Goal: Information Seeking & Learning: Learn about a topic

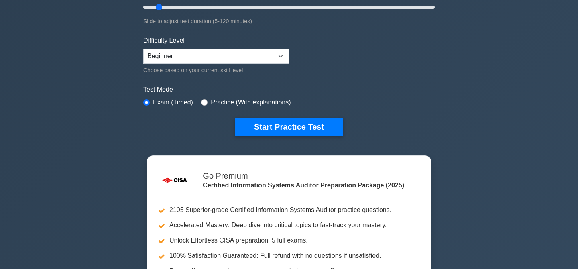
scroll to position [168, 0]
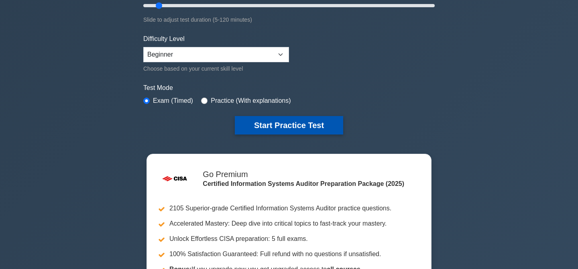
click at [291, 126] on button "Start Practice Test" at bounding box center [289, 125] width 108 height 18
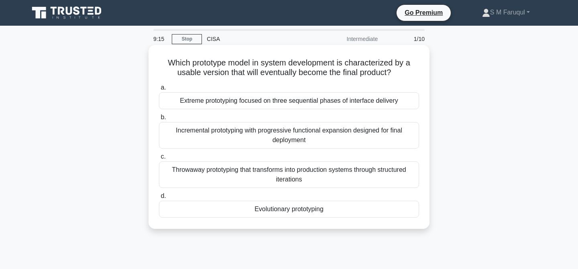
click at [284, 136] on div "Incremental prototyping with progressive functional expansion designed for fina…" at bounding box center [289, 135] width 260 height 26
click at [159, 120] on input "b. Incremental prototyping with progressive functional expansion designed for f…" at bounding box center [159, 117] width 0 height 5
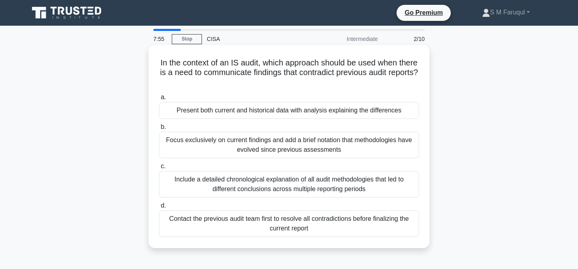
click at [299, 224] on div "Contact the previous audit team first to resolve all contradictions before fina…" at bounding box center [289, 223] width 260 height 26
click at [159, 208] on input "d. Contact the previous audit team first to resolve all contradictions before f…" at bounding box center [159, 205] width 0 height 5
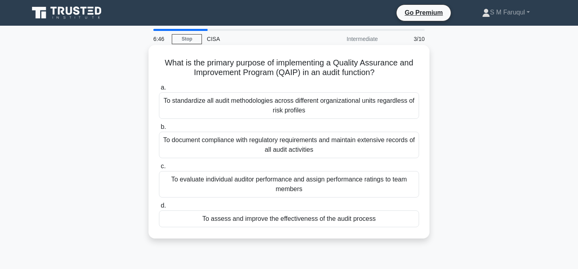
click at [303, 148] on div "To document compliance with regulatory requirements and maintain extensive reco…" at bounding box center [289, 145] width 260 height 26
click at [159, 130] on input "b. To document compliance with regulatory requirements and maintain extensive r…" at bounding box center [159, 126] width 0 height 5
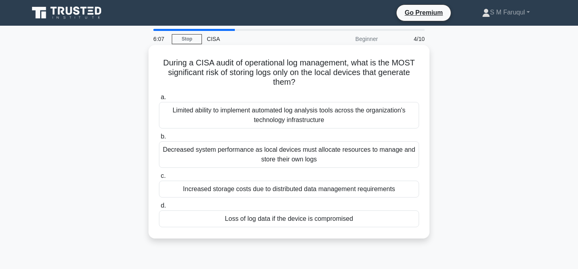
click at [292, 222] on div "Loss of log data if the device is compromised" at bounding box center [289, 218] width 260 height 17
click at [159, 208] on input "d. Loss of log data if the device is compromised" at bounding box center [159, 205] width 0 height 5
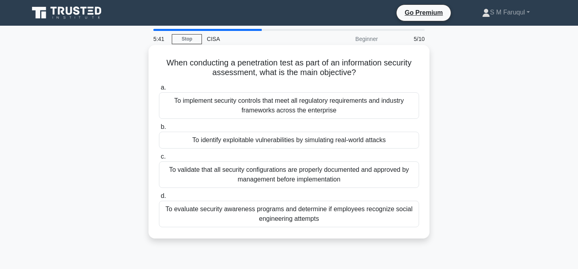
click at [311, 140] on div "To identify exploitable vulnerabilities by simulating real-world attacks" at bounding box center [289, 140] width 260 height 17
click at [159, 130] on input "b. To identify exploitable vulnerabilities by simulating real-world attacks" at bounding box center [159, 126] width 0 height 5
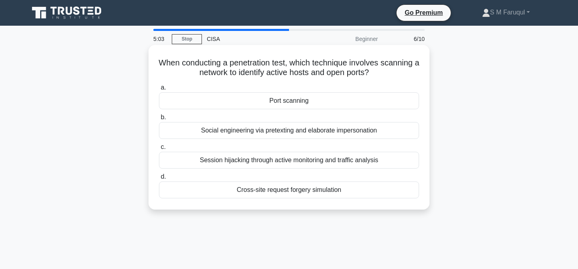
click at [309, 101] on div "Port scanning" at bounding box center [289, 100] width 260 height 17
click at [159, 90] on input "a. Port scanning" at bounding box center [159, 87] width 0 height 5
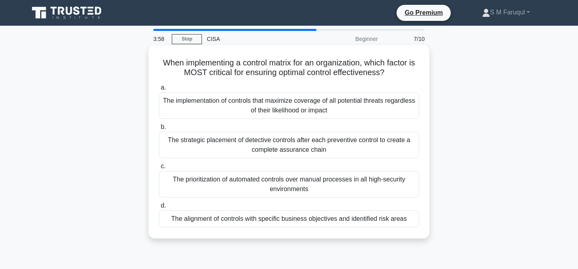
click at [340, 218] on div "The alignment of controls with specific business objectives and identified risk…" at bounding box center [289, 218] width 260 height 17
click at [159, 208] on input "d. The alignment of controls with specific business objectives and identified r…" at bounding box center [159, 205] width 0 height 5
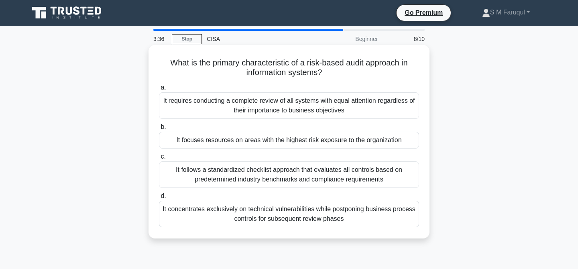
click at [340, 142] on div "It focuses resources on areas with the highest risk exposure to the organization" at bounding box center [289, 140] width 260 height 17
click at [159, 130] on input "b. It focuses resources on areas with the highest risk exposure to the organiza…" at bounding box center [159, 126] width 0 height 5
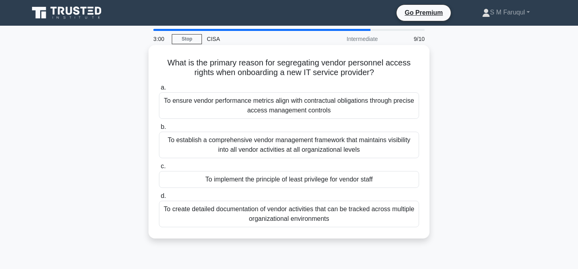
click at [341, 180] on div "To implement the principle of least privilege for vendor staff" at bounding box center [289, 179] width 260 height 17
click at [159, 169] on input "c. To implement the principle of least privilege for vendor staff" at bounding box center [159, 166] width 0 height 5
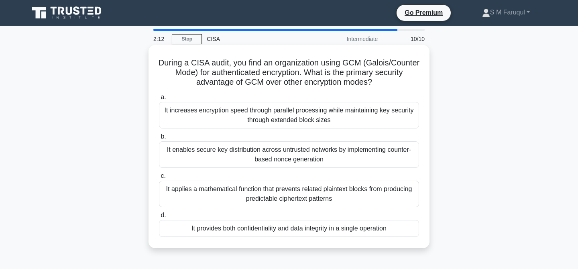
click at [350, 230] on div "It provides both confidentiality and data integrity in a single operation" at bounding box center [289, 228] width 260 height 17
click at [159, 218] on input "d. It provides both confidentiality and data integrity in a single operation" at bounding box center [159, 215] width 0 height 5
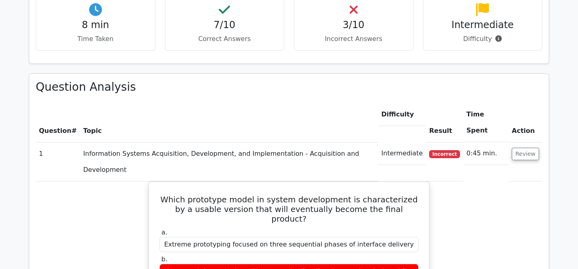
scroll to position [564, 0]
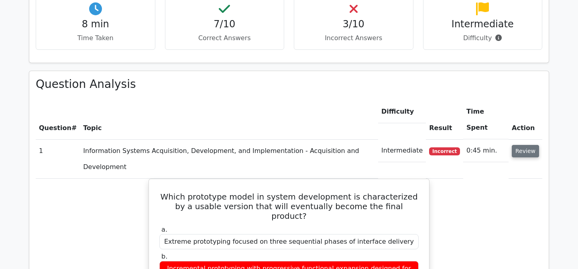
click at [519, 145] on button "Review" at bounding box center [525, 151] width 27 height 12
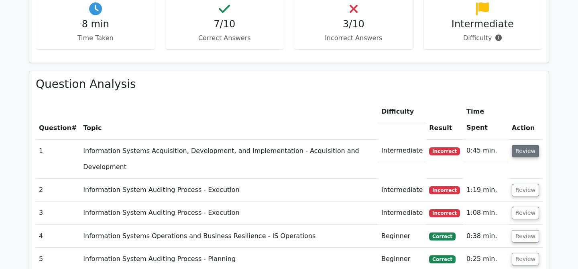
click at [521, 145] on button "Review" at bounding box center [525, 151] width 27 height 12
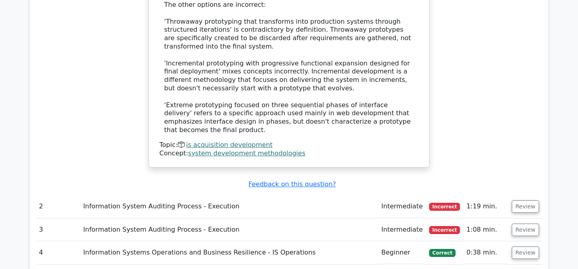
scroll to position [995, 0]
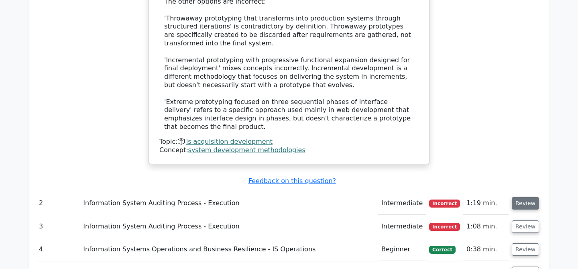
click at [521, 197] on button "Review" at bounding box center [525, 203] width 27 height 12
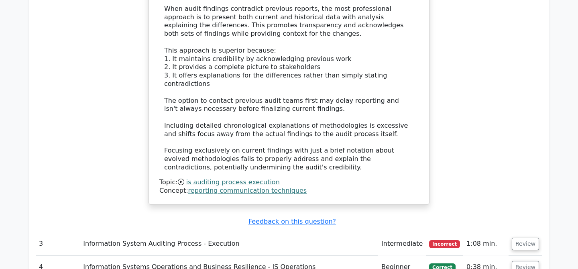
scroll to position [1424, 0]
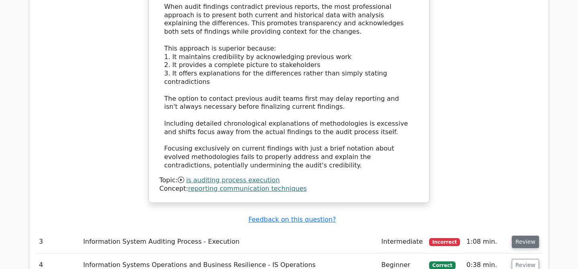
click at [516, 236] on button "Review" at bounding box center [525, 242] width 27 height 12
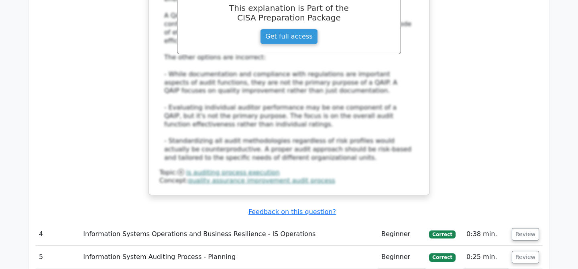
scroll to position [1911, 0]
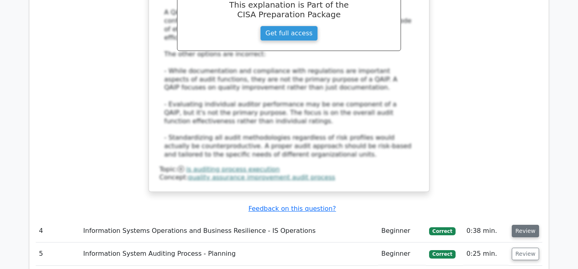
click at [527, 225] on button "Review" at bounding box center [525, 231] width 27 height 12
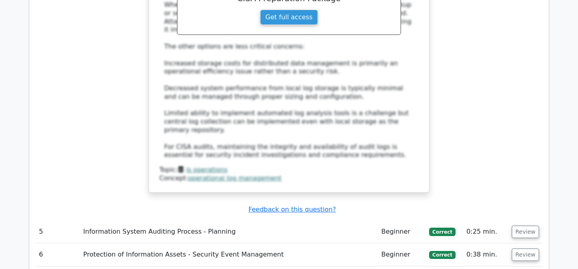
scroll to position [2416, 0]
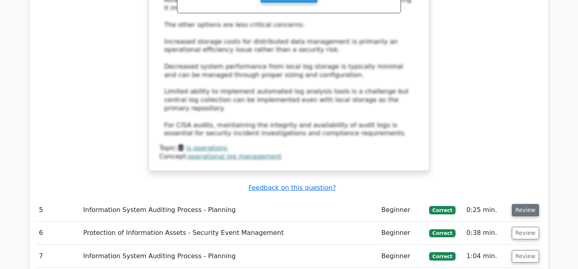
click at [522, 204] on button "Review" at bounding box center [525, 210] width 27 height 12
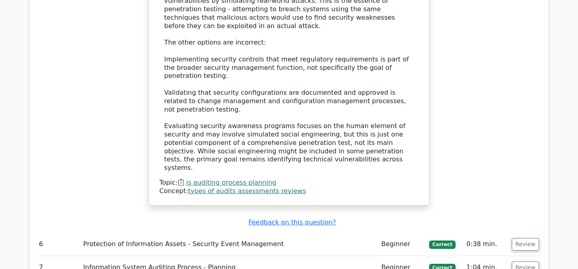
scroll to position [2866, 0]
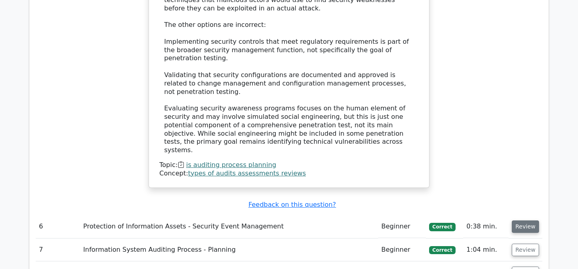
click at [519, 220] on button "Review" at bounding box center [525, 226] width 27 height 12
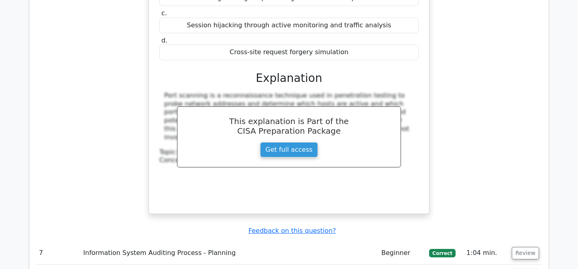
scroll to position [3191, 0]
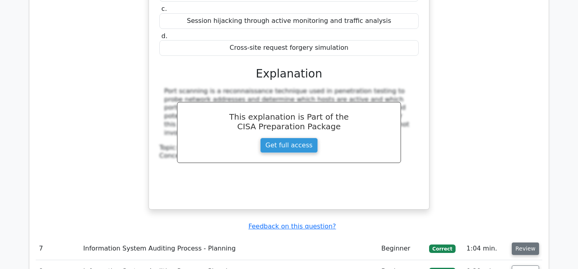
click at [519, 242] on button "Review" at bounding box center [525, 248] width 27 height 12
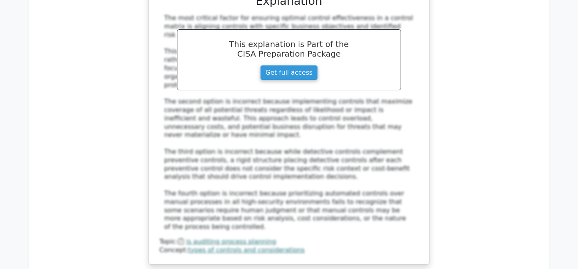
scroll to position [3658, 0]
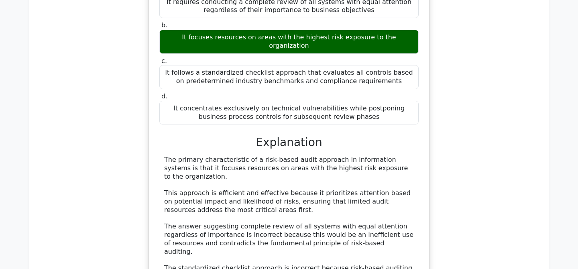
scroll to position [4022, 0]
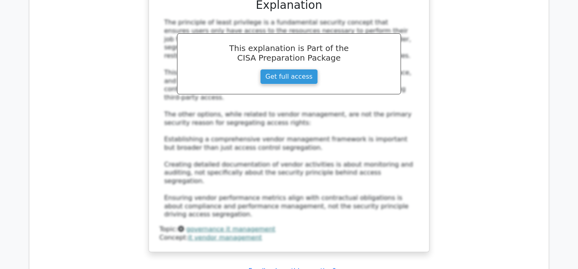
scroll to position [4626, 0]
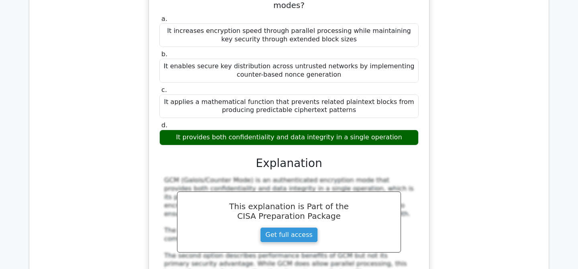
scroll to position [5222, 0]
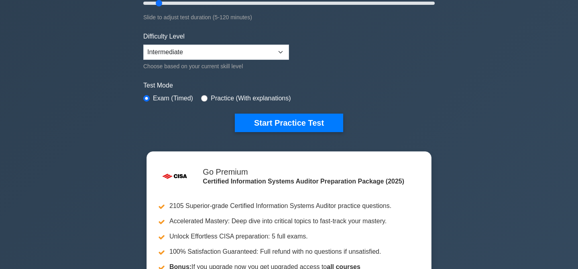
scroll to position [166, 0]
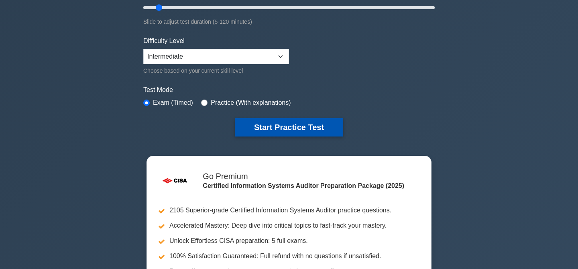
click at [275, 127] on button "Start Practice Test" at bounding box center [289, 127] width 108 height 18
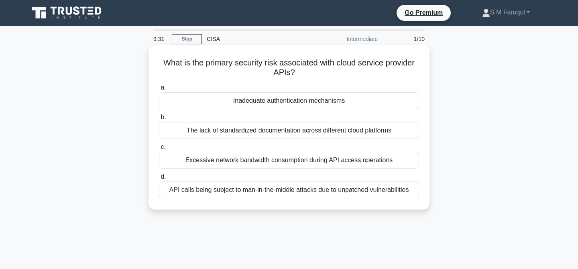
click at [329, 103] on div "Inadequate authentication mechanisms" at bounding box center [289, 100] width 260 height 17
click at [159, 90] on input "a. Inadequate authentication mechanisms" at bounding box center [159, 87] width 0 height 5
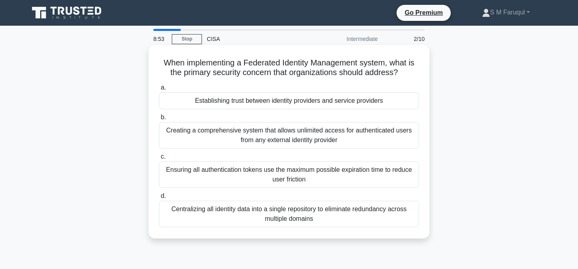
click at [258, 104] on div "Establishing trust between identity providers and service providers" at bounding box center [289, 100] width 260 height 17
click at [159, 90] on input "a. Establishing trust between identity providers and service providers" at bounding box center [159, 87] width 0 height 5
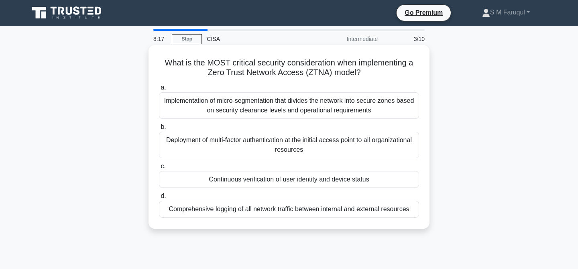
click at [293, 178] on div "Continuous verification of user identity and device status" at bounding box center [289, 179] width 260 height 17
click at [159, 169] on input "c. Continuous verification of user identity and device status" at bounding box center [159, 166] width 0 height 5
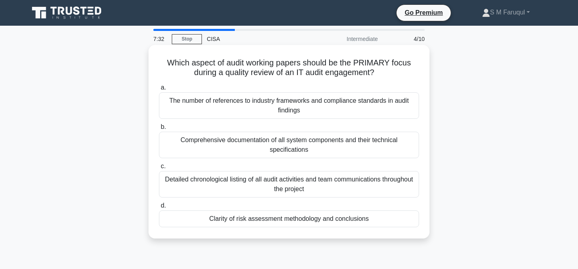
click at [325, 218] on div "Clarity of risk assessment methodology and conclusions" at bounding box center [289, 218] width 260 height 17
click at [159, 208] on input "d. Clarity of risk assessment methodology and conclusions" at bounding box center [159, 205] width 0 height 5
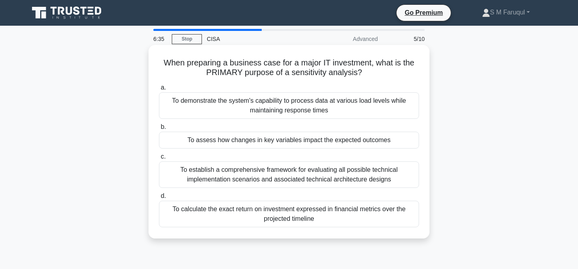
click at [387, 142] on div "To assess how changes in key variables impact the expected outcomes" at bounding box center [289, 140] width 260 height 17
click at [159, 130] on input "b. To assess how changes in key variables impact the expected outcomes" at bounding box center [159, 126] width 0 height 5
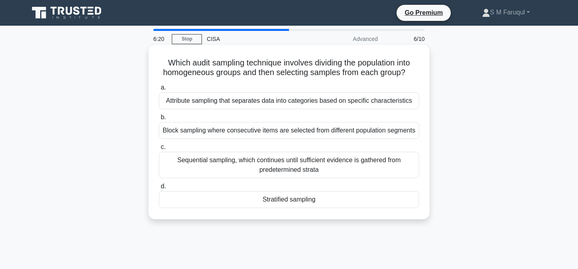
click at [299, 199] on div "Stratified sampling" at bounding box center [289, 199] width 260 height 17
click at [159, 189] on input "d. Stratified sampling" at bounding box center [159, 186] width 0 height 5
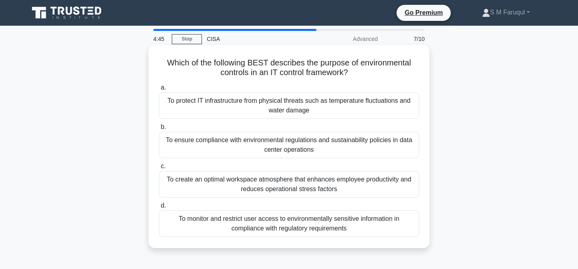
click at [298, 108] on div "To protect IT infrastructure from physical threats such as temperature fluctuat…" at bounding box center [289, 105] width 260 height 26
click at [159, 90] on input "a. To protect IT infrastructure from physical threats such as temperature fluct…" at bounding box center [159, 87] width 0 height 5
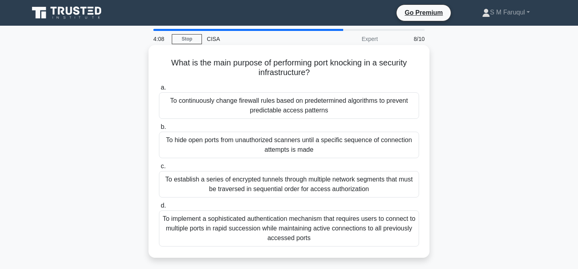
click at [285, 145] on div "To hide open ports from unauthorized scanners until a specific sequence of conn…" at bounding box center [289, 145] width 260 height 26
click at [159, 130] on input "b. To hide open ports from unauthorized scanners until a specific sequence of c…" at bounding box center [159, 126] width 0 height 5
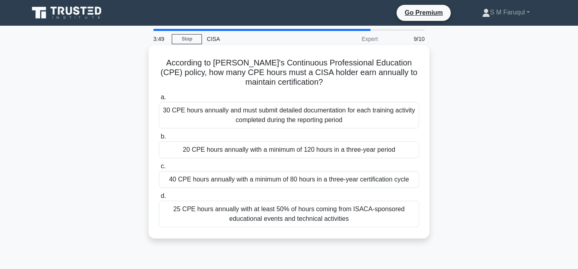
click at [347, 151] on div "20 CPE hours annually with a minimum of 120 hours in a three-year period" at bounding box center [289, 149] width 260 height 17
click at [159, 139] on input "b. 20 CPE hours annually with a minimum of 120 hours in a three-year period" at bounding box center [159, 136] width 0 height 5
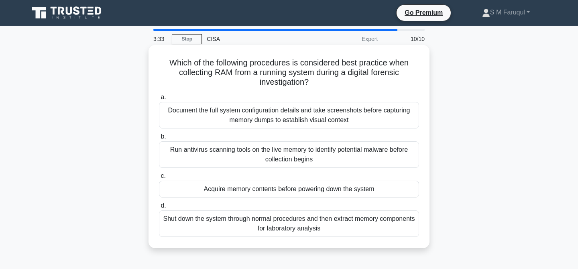
click at [348, 189] on div "Acquire memory contents before powering down the system" at bounding box center [289, 189] width 260 height 17
click at [159, 179] on input "c. Acquire memory contents before powering down the system" at bounding box center [159, 175] width 0 height 5
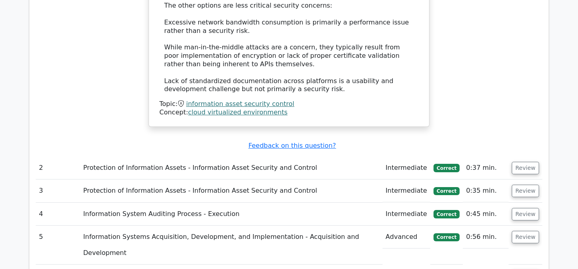
scroll to position [946, 0]
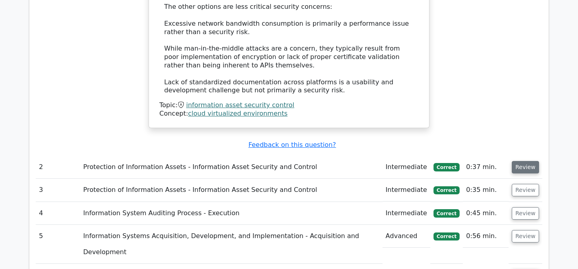
click at [527, 161] on button "Review" at bounding box center [525, 167] width 27 height 12
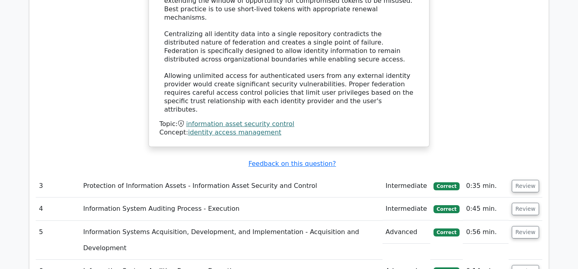
scroll to position [1472, 0]
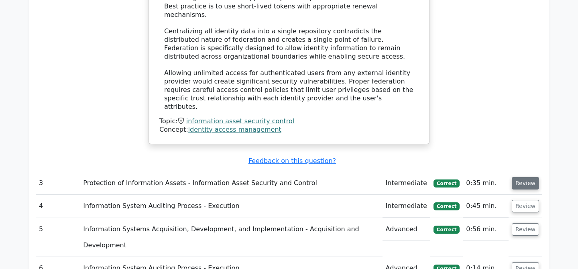
click at [518, 177] on button "Review" at bounding box center [525, 183] width 27 height 12
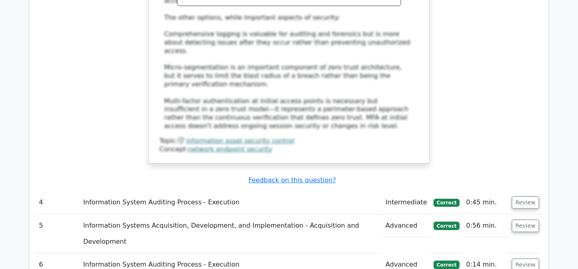
scroll to position [1938, 0]
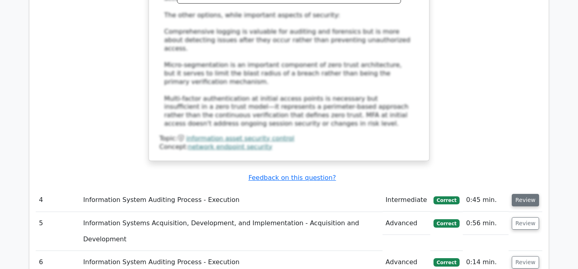
click at [520, 194] on button "Review" at bounding box center [525, 200] width 27 height 12
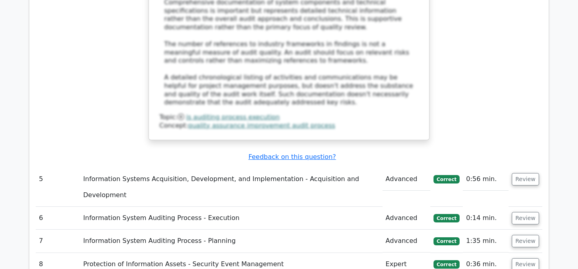
scroll to position [2444, 0]
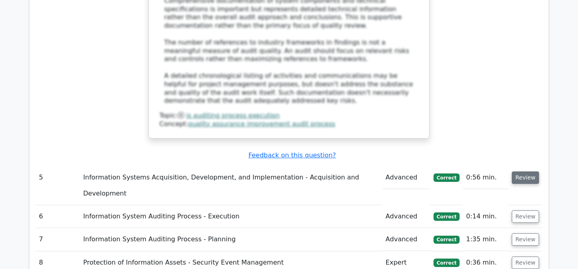
click at [528, 171] on button "Review" at bounding box center [525, 177] width 27 height 12
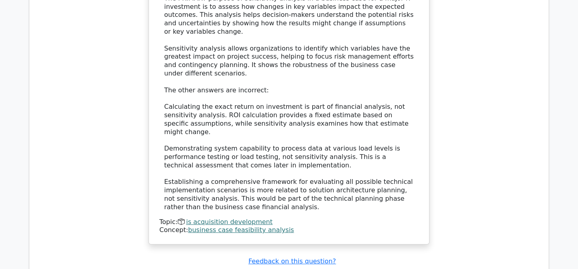
scroll to position [2857, 0]
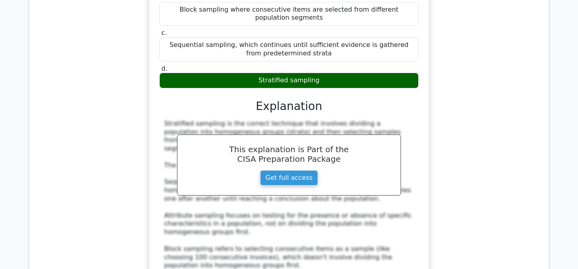
scroll to position [3249, 0]
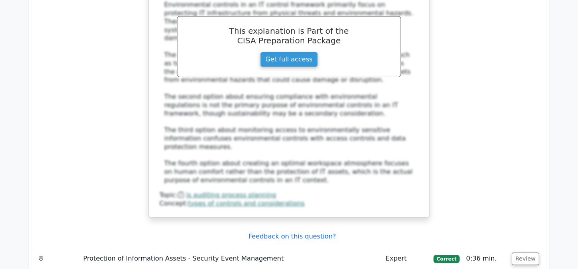
scroll to position [3807, 0]
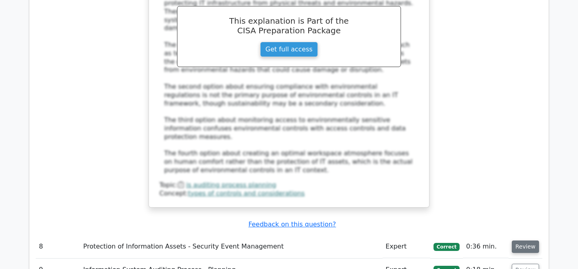
click at [524, 240] on button "Review" at bounding box center [525, 246] width 27 height 12
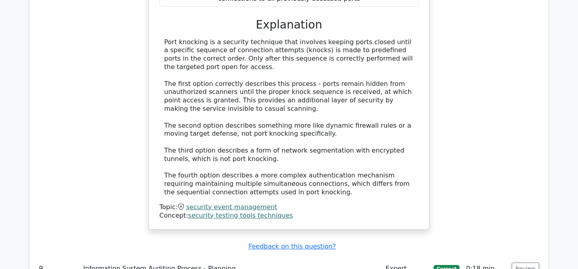
scroll to position [4230, 0]
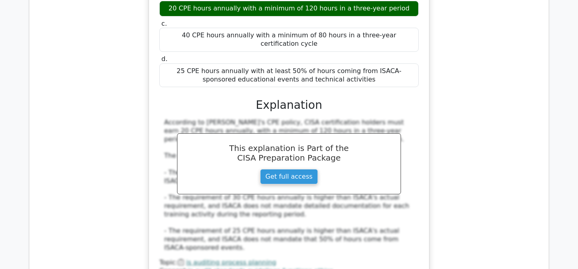
scroll to position [4615, 0]
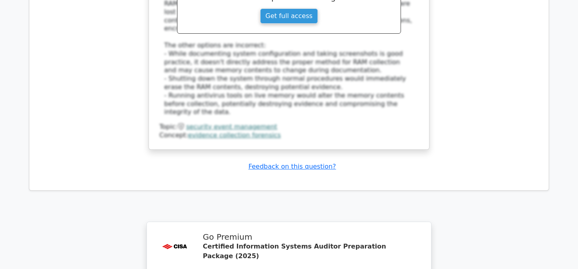
scroll to position [5247, 0]
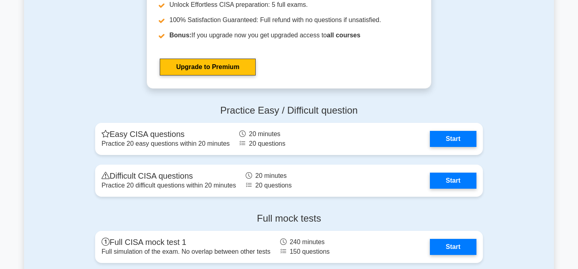
scroll to position [1276, 0]
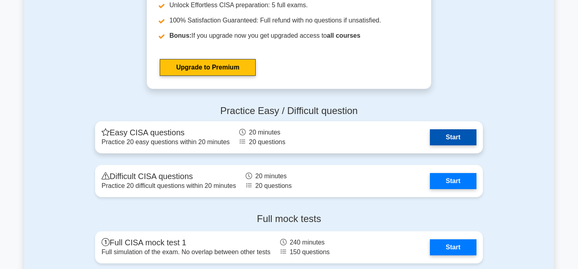
click at [456, 139] on link "Start" at bounding box center [453, 137] width 47 height 16
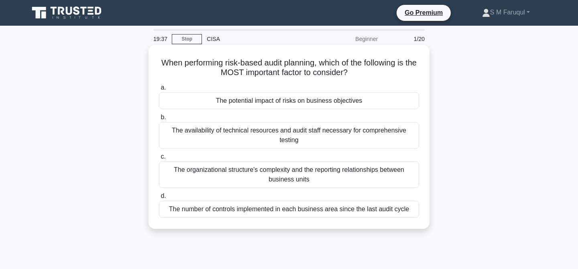
click at [337, 102] on div "The potential impact of risks on business objectives" at bounding box center [289, 100] width 260 height 17
click at [159, 90] on input "a. The potential impact of risks on business objectives" at bounding box center [159, 87] width 0 height 5
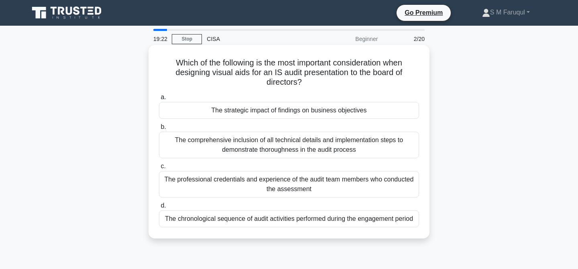
click at [362, 112] on div "The strategic impact of findings on business objectives" at bounding box center [289, 110] width 260 height 17
click at [159, 100] on input "a. The strategic impact of findings on business objectives" at bounding box center [159, 97] width 0 height 5
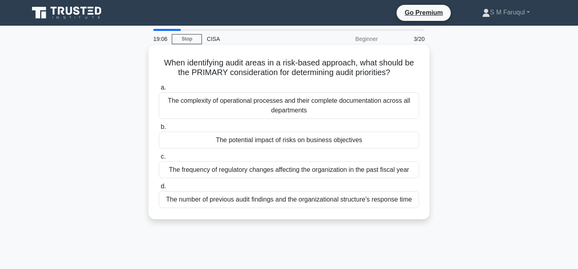
click at [338, 142] on div "The potential impact of risks on business objectives" at bounding box center [289, 140] width 260 height 17
click at [159, 130] on input "b. The potential impact of risks on business objectives" at bounding box center [159, 126] width 0 height 5
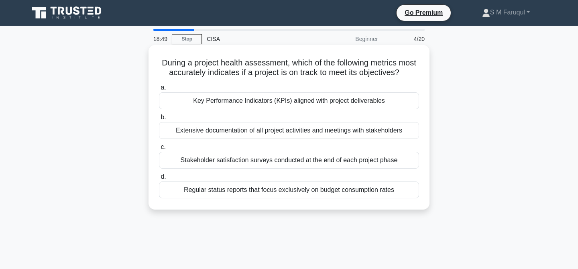
click at [346, 99] on div "Key Performance Indicators (KPIs) aligned with project deliverables" at bounding box center [289, 100] width 260 height 17
click at [159, 90] on input "a. Key Performance Indicators (KPIs) aligned with project deliverables" at bounding box center [159, 87] width 0 height 5
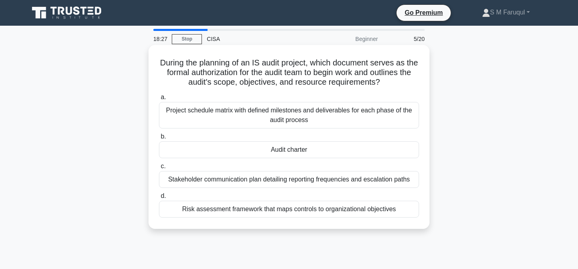
click at [336, 153] on div "Audit charter" at bounding box center [289, 149] width 260 height 17
click at [159, 139] on input "b. Audit charter" at bounding box center [159, 136] width 0 height 5
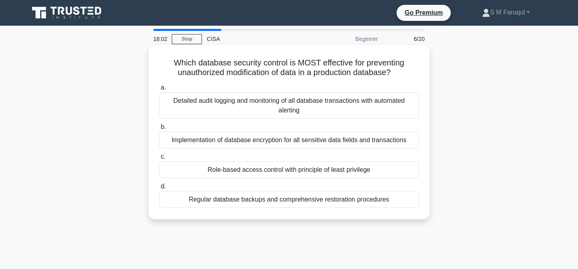
click at [329, 171] on div "Role-based access control with principle of least privilege" at bounding box center [289, 169] width 260 height 17
click at [159, 159] on input "c. Role-based access control with principle of least privilege" at bounding box center [159, 156] width 0 height 5
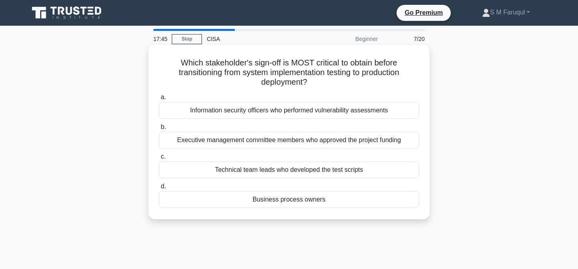
click at [321, 191] on div "Business process owners" at bounding box center [289, 199] width 260 height 17
click at [159, 189] on input "d. Business process owners" at bounding box center [159, 186] width 0 height 5
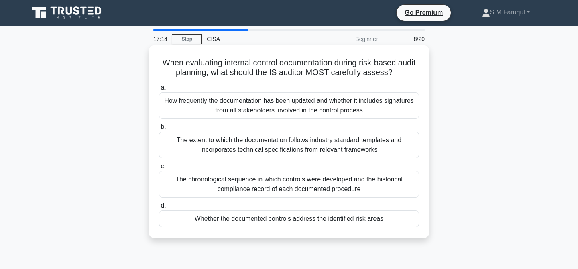
click at [313, 220] on div "Whether the documented controls address the identified risk areas" at bounding box center [289, 218] width 260 height 17
click at [159, 208] on input "d. Whether the documented controls address the identified risk areas" at bounding box center [159, 205] width 0 height 5
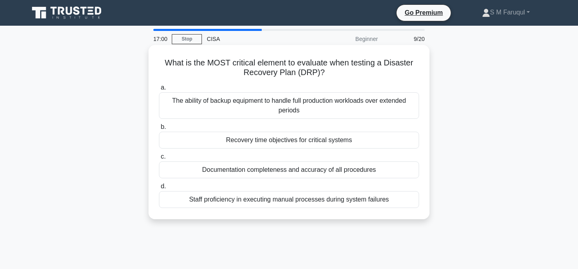
click at [341, 142] on div "Recovery time objectives for critical systems" at bounding box center [289, 140] width 260 height 17
click at [159, 130] on input "b. Recovery time objectives for critical systems" at bounding box center [159, 126] width 0 height 5
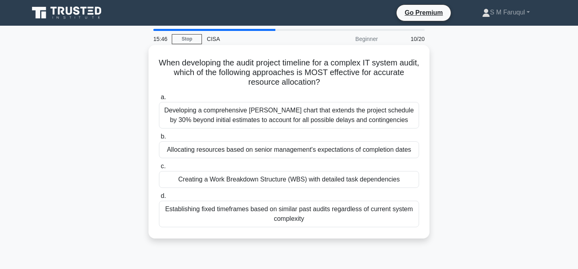
click at [337, 181] on div "Creating a Work Breakdown Structure (WBS) with detailed task dependencies" at bounding box center [289, 179] width 260 height 17
click at [159, 169] on input "c. Creating a Work Breakdown Structure (WBS) with detailed task dependencies" at bounding box center [159, 166] width 0 height 5
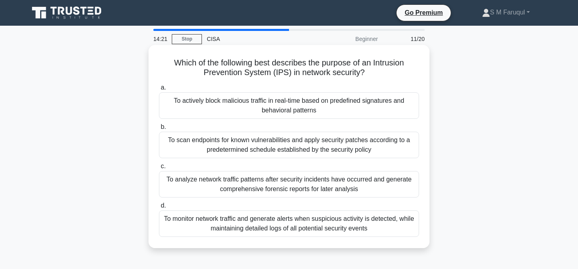
click at [354, 221] on div "To monitor network traffic and generate alerts when suspicious activity is dete…" at bounding box center [289, 223] width 260 height 26
click at [159, 208] on input "d. To monitor network traffic and generate alerts when suspicious activity is d…" at bounding box center [159, 205] width 0 height 5
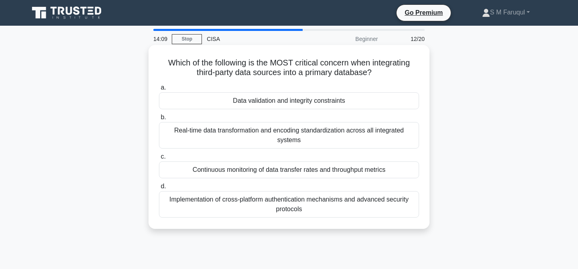
click at [331, 100] on div "Data validation and integrity constraints" at bounding box center [289, 100] width 260 height 17
click at [159, 90] on input "a. Data validation and integrity constraints" at bounding box center [159, 87] width 0 height 5
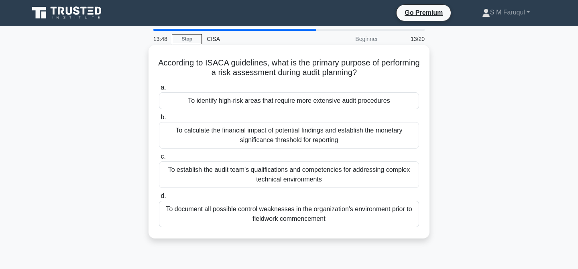
click at [354, 102] on div "To identify high-risk areas that require more extensive audit procedures" at bounding box center [289, 100] width 260 height 17
click at [159, 90] on input "a. To identify high-risk areas that require more extensive audit procedures" at bounding box center [159, 87] width 0 height 5
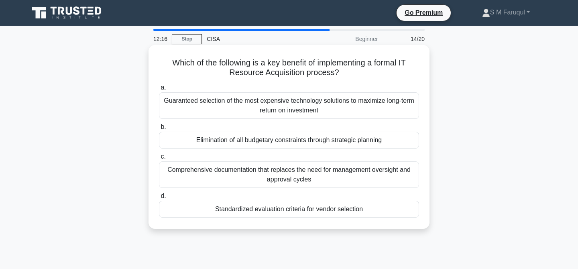
click at [291, 210] on div "Standardized evaluation criteria for vendor selection" at bounding box center [289, 209] width 260 height 17
click at [159, 199] on input "d. Standardized evaluation criteria for vendor selection" at bounding box center [159, 195] width 0 height 5
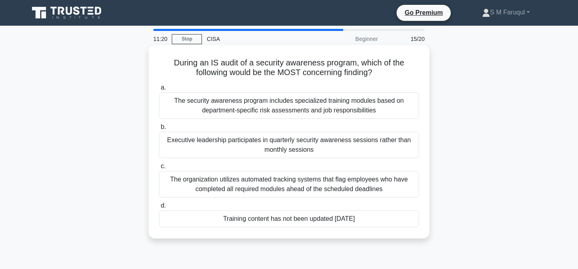
click at [303, 222] on div "Training content has not been updated in three years" at bounding box center [289, 218] width 260 height 17
click at [159, 208] on input "d. Training content has not been updated in three years" at bounding box center [159, 205] width 0 height 5
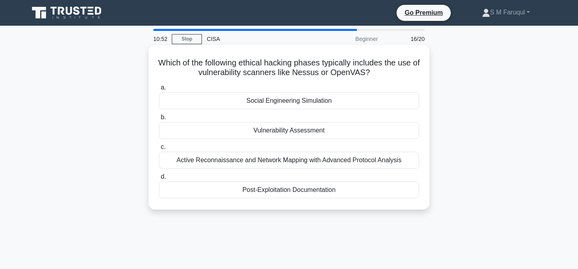
click at [302, 103] on div "Social Engineering Simulation" at bounding box center [289, 100] width 260 height 17
click at [159, 90] on input "a. Social Engineering Simulation" at bounding box center [159, 87] width 0 height 5
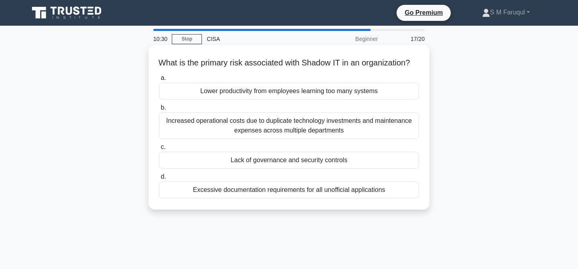
click at [295, 169] on div "Lack of governance and security controls" at bounding box center [289, 160] width 260 height 17
click at [159, 150] on input "c. Lack of governance and security controls" at bounding box center [159, 146] width 0 height 5
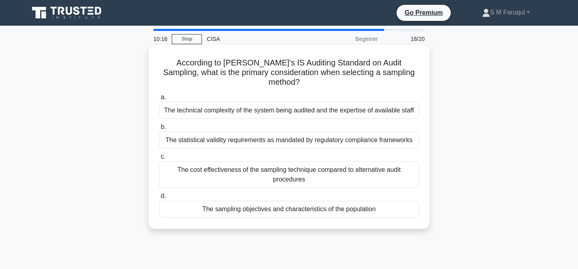
click at [320, 201] on div "The sampling objectives and characteristics of the population" at bounding box center [289, 209] width 260 height 17
click at [159, 199] on input "d. The sampling objectives and characteristics of the population" at bounding box center [159, 195] width 0 height 5
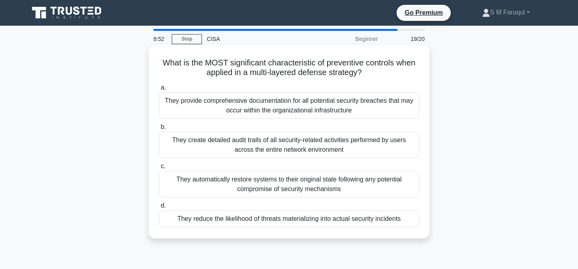
click at [305, 220] on div "They reduce the likelihood of threats materializing into actual security incide…" at bounding box center [289, 218] width 260 height 17
click at [159, 208] on input "d. They reduce the likelihood of threats materializing into actual security inc…" at bounding box center [159, 205] width 0 height 5
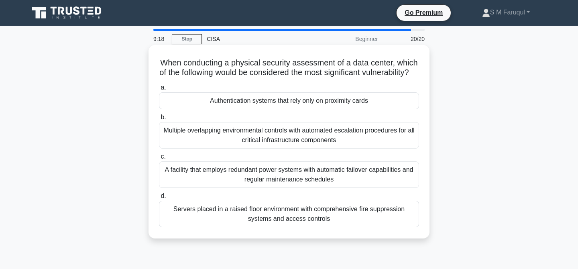
click at [353, 109] on div "Authentication systems that rely only on proximity cards" at bounding box center [289, 100] width 260 height 17
click at [159, 90] on input "a. Authentication systems that rely only on proximity cards" at bounding box center [159, 87] width 0 height 5
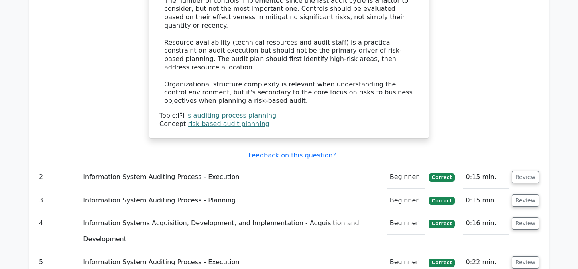
scroll to position [1077, 0]
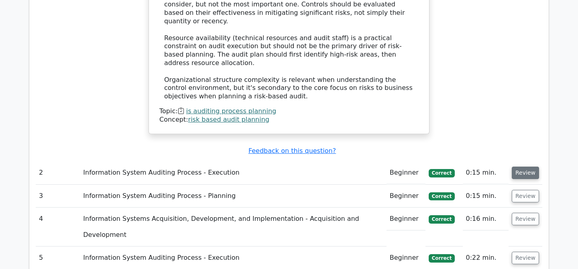
click at [522, 167] on button "Review" at bounding box center [525, 173] width 27 height 12
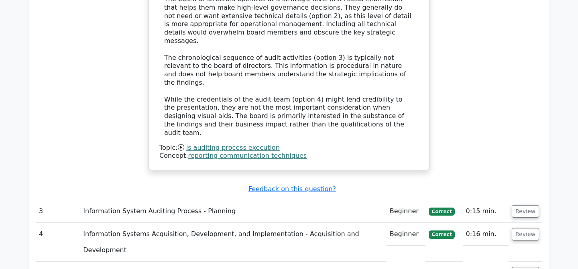
scroll to position [1548, 0]
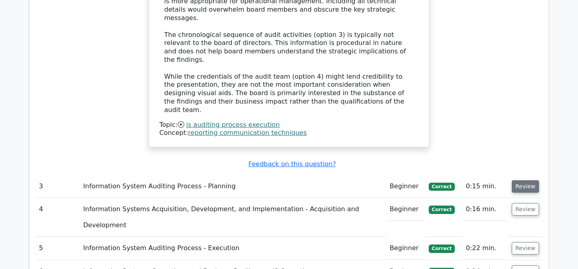
click at [520, 180] on button "Review" at bounding box center [525, 186] width 27 height 12
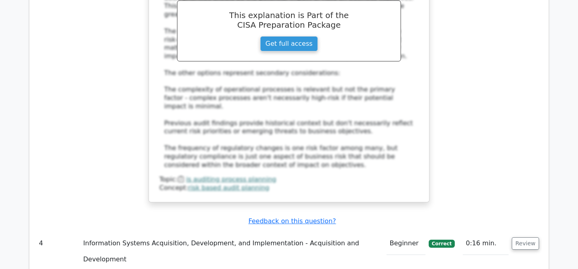
scroll to position [1967, 0]
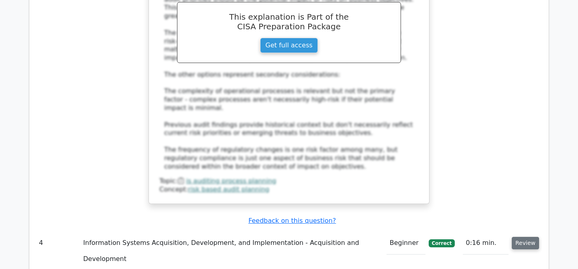
click at [521, 237] on button "Review" at bounding box center [525, 243] width 27 height 12
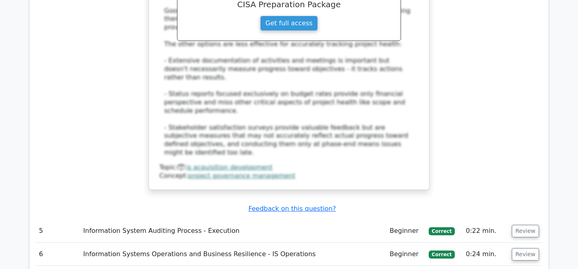
scroll to position [2467, 0]
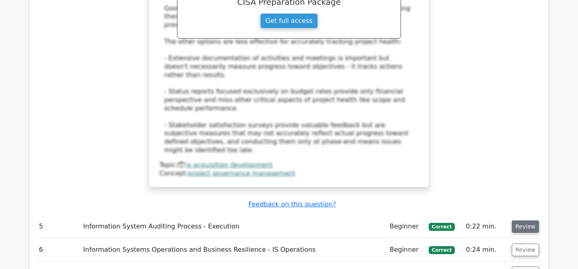
click at [532, 220] on button "Review" at bounding box center [525, 226] width 27 height 12
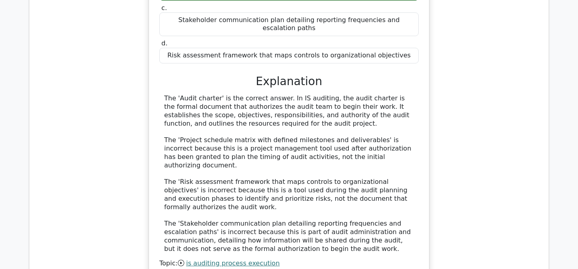
scroll to position [2826, 0]
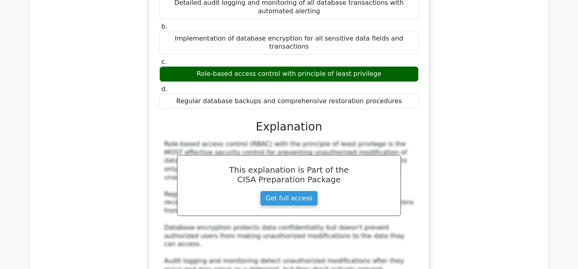
scroll to position [3243, 0]
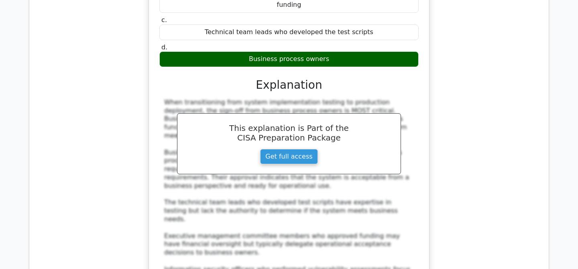
scroll to position [3730, 0]
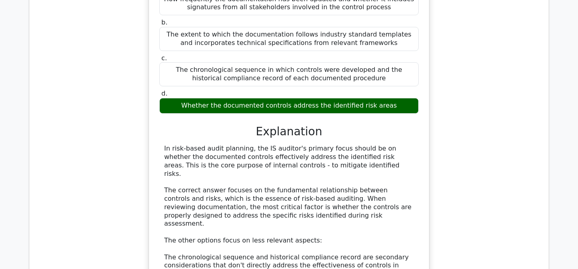
scroll to position [4223, 0]
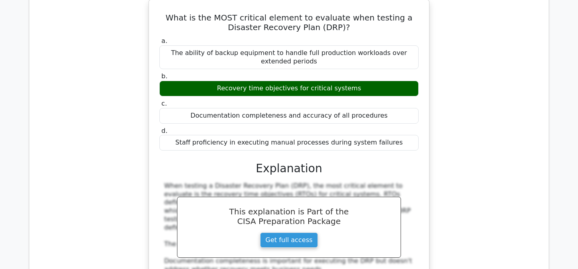
scroll to position [4653, 0]
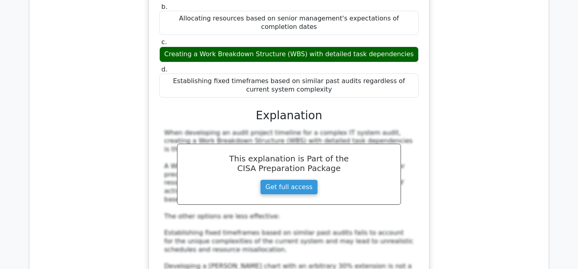
scroll to position [5172, 0]
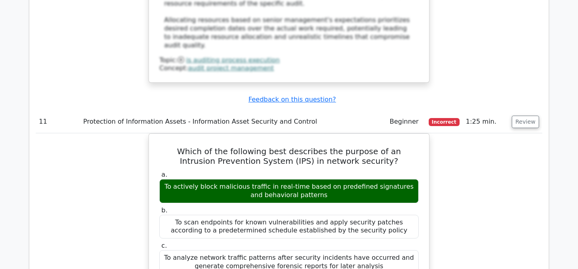
scroll to position [5477, 0]
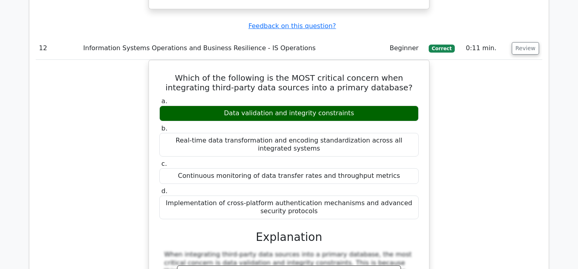
scroll to position [5985, 0]
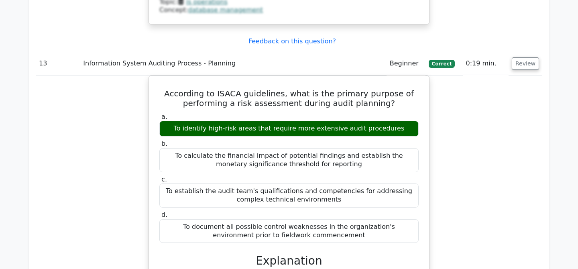
scroll to position [6453, 0]
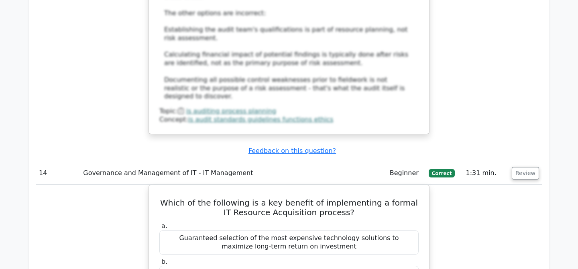
scroll to position [0, 1]
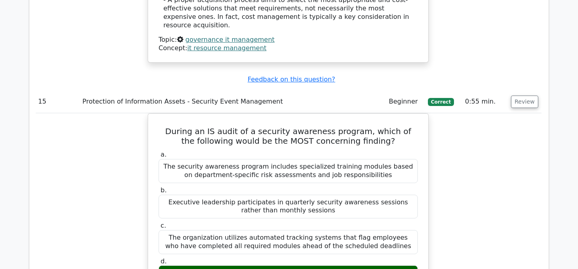
scroll to position [7328, 0]
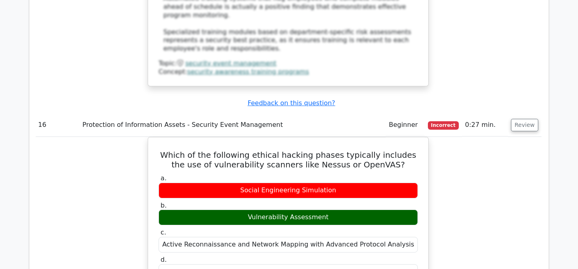
scroll to position [7730, 0]
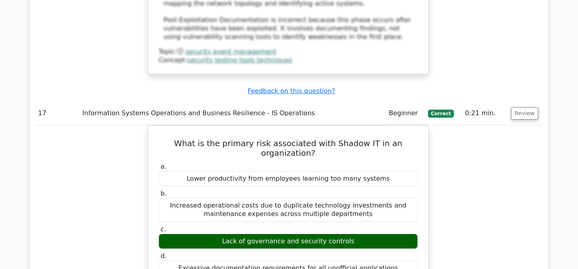
scroll to position [8168, 0]
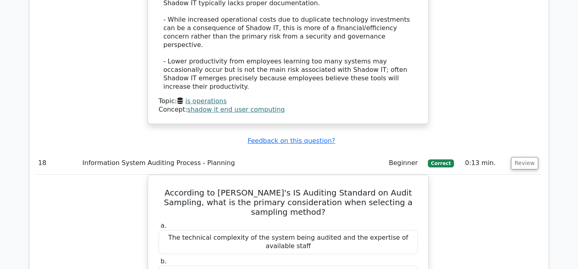
scroll to position [8597, 0]
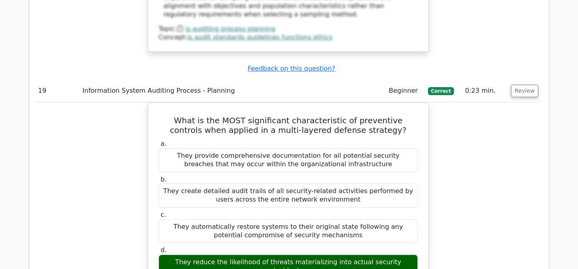
scroll to position [9137, 0]
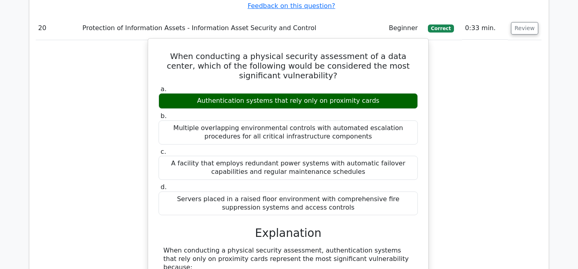
scroll to position [9713, 0]
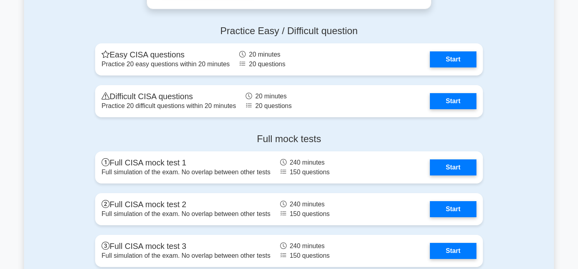
scroll to position [1356, 0]
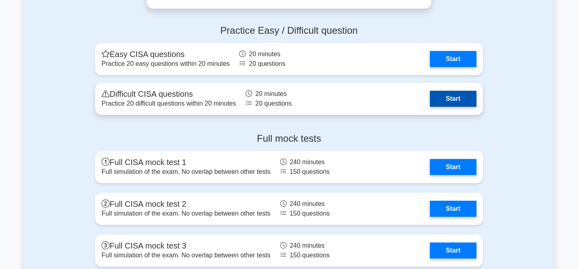
click at [450, 104] on link "Start" at bounding box center [453, 99] width 47 height 16
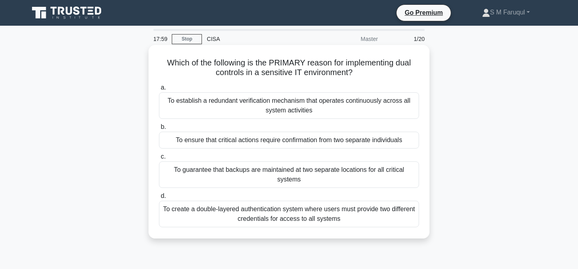
click at [297, 171] on div "To guarantee that backups are maintained at two separate locations for all crit…" at bounding box center [289, 174] width 260 height 26
click at [159, 159] on input "c. To guarantee that backups are maintained at two separate locations for all c…" at bounding box center [159, 156] width 0 height 5
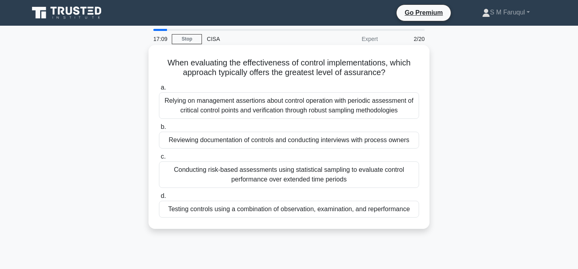
click at [334, 140] on div "Reviewing documentation of controls and conducting interviews with process owne…" at bounding box center [289, 140] width 260 height 17
click at [159, 130] on input "b. Reviewing documentation of controls and conducting interviews with process o…" at bounding box center [159, 126] width 0 height 5
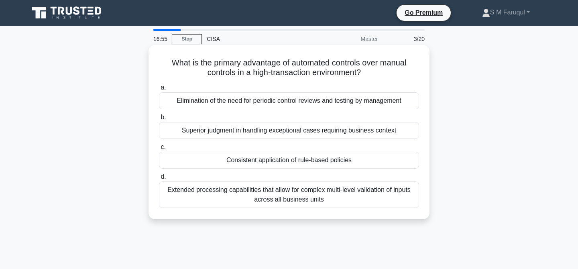
click at [341, 163] on div "Consistent application of rule-based policies" at bounding box center [289, 160] width 260 height 17
click at [159, 150] on input "c. Consistent application of rule-based policies" at bounding box center [159, 146] width 0 height 5
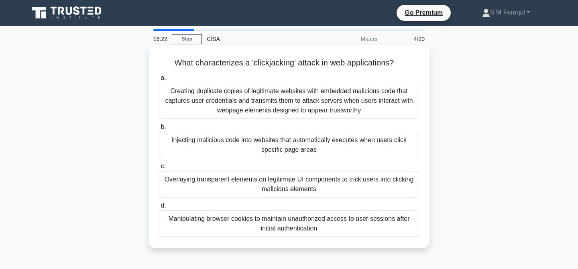
click at [304, 145] on div "Injecting malicious code into websites that automatically executes when users c…" at bounding box center [289, 145] width 260 height 26
click at [159, 130] on input "b. Injecting malicious code into websites that automatically executes when user…" at bounding box center [159, 126] width 0 height 5
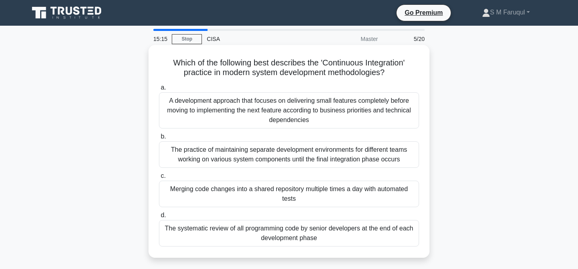
click at [293, 198] on div "Merging code changes into a shared repository multiple times a day with automat…" at bounding box center [289, 194] width 260 height 26
click at [159, 179] on input "c. Merging code changes into a shared repository multiple times a day with auto…" at bounding box center [159, 175] width 0 height 5
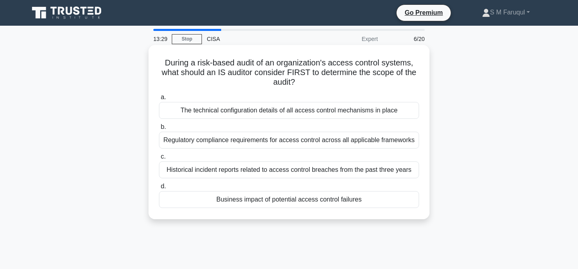
click at [338, 197] on div "Business impact of potential access control failures" at bounding box center [289, 199] width 260 height 17
click at [159, 189] on input "d. Business impact of potential access control failures" at bounding box center [159, 186] width 0 height 5
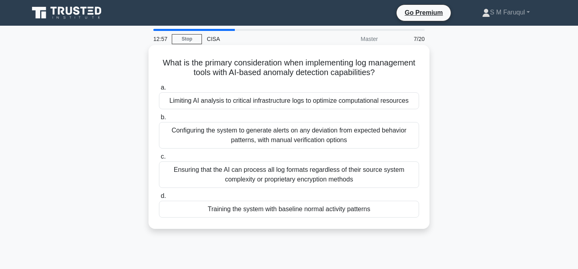
click at [323, 212] on div "Training the system with baseline normal activity patterns" at bounding box center [289, 209] width 260 height 17
click at [159, 199] on input "d. Training the system with baseline normal activity patterns" at bounding box center [159, 195] width 0 height 5
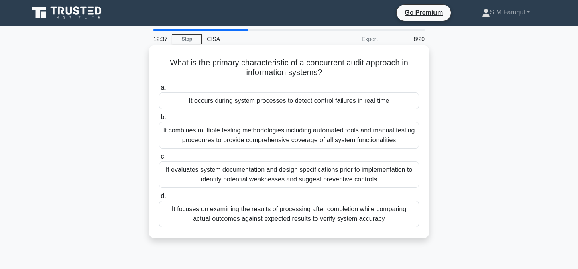
click at [365, 102] on div "It occurs during system processes to detect control failures in real time" at bounding box center [289, 100] width 260 height 17
click at [159, 90] on input "a. It occurs during system processes to detect control failures in real time" at bounding box center [159, 87] width 0 height 5
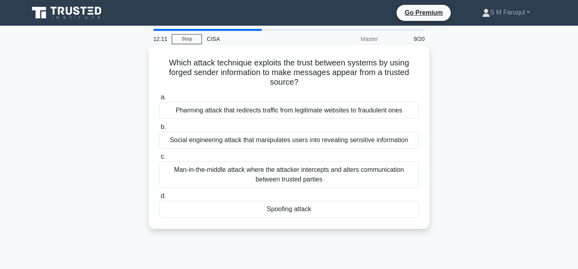
click at [303, 211] on div "Spoofing attack" at bounding box center [289, 209] width 260 height 17
click at [159, 199] on input "d. Spoofing attack" at bounding box center [159, 195] width 0 height 5
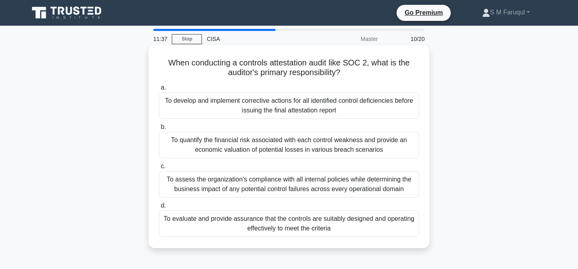
click at [326, 108] on div "To develop and implement corrective actions for all identified control deficien…" at bounding box center [289, 105] width 260 height 26
click at [159, 90] on input "a. To develop and implement corrective actions for all identified control defic…" at bounding box center [159, 87] width 0 height 5
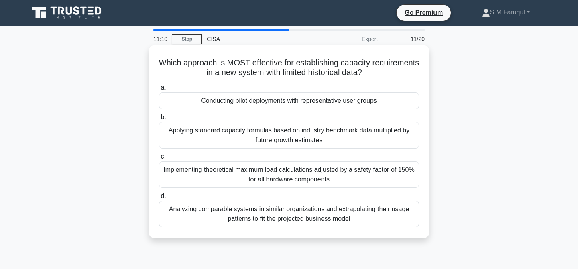
click at [353, 101] on div "Conducting pilot deployments with representative user groups" at bounding box center [289, 100] width 260 height 17
click at [159, 90] on input "a. Conducting pilot deployments with representative user groups" at bounding box center [159, 87] width 0 height 5
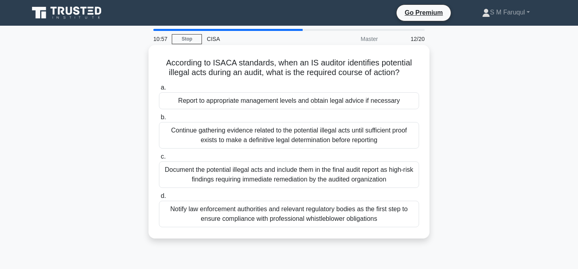
click at [371, 106] on div "Report to appropriate management levels and obtain legal advice if necessary" at bounding box center [289, 100] width 260 height 17
click at [159, 90] on input "a. Report to appropriate management levels and obtain legal advice if necessary" at bounding box center [159, 87] width 0 height 5
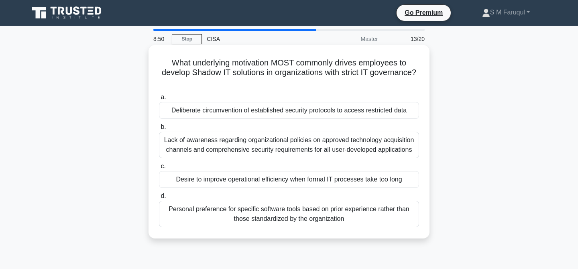
click at [294, 181] on div "Desire to improve operational efficiency when formal IT processes take too long" at bounding box center [289, 179] width 260 height 17
click at [159, 169] on input "c. Desire to improve operational efficiency when formal IT processes take too l…" at bounding box center [159, 166] width 0 height 5
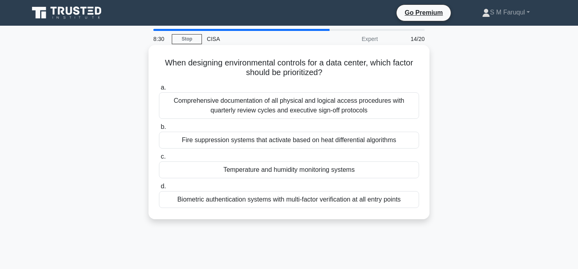
click at [304, 171] on div "Temperature and humidity monitoring systems" at bounding box center [289, 169] width 260 height 17
click at [159, 159] on input "c. Temperature and humidity monitoring systems" at bounding box center [159, 156] width 0 height 5
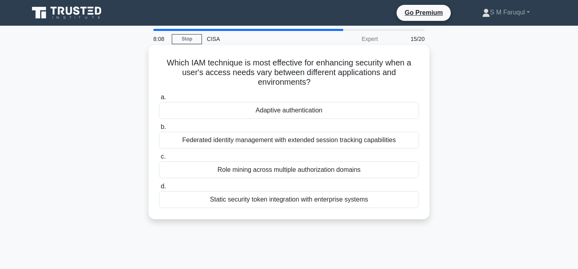
click at [288, 111] on div "Adaptive authentication" at bounding box center [289, 110] width 260 height 17
click at [159, 100] on input "a. Adaptive authentication" at bounding box center [159, 97] width 0 height 5
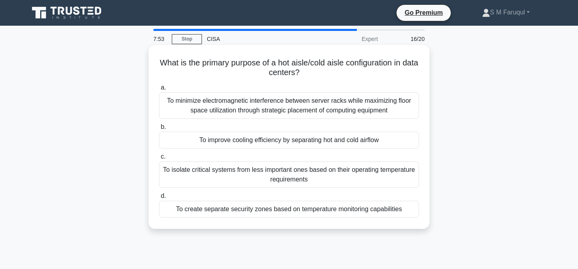
click at [368, 139] on div "To improve cooling efficiency by separating hot and cold airflow" at bounding box center [289, 140] width 260 height 17
click at [159, 130] on input "b. To improve cooling efficiency by separating hot and cold airflow" at bounding box center [159, 126] width 0 height 5
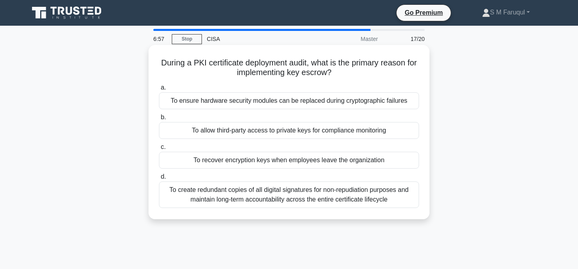
click at [279, 159] on div "To recover encryption keys when employees leave the organization" at bounding box center [289, 160] width 260 height 17
click at [159, 150] on input "c. To recover encryption keys when employees leave the organization" at bounding box center [159, 146] width 0 height 5
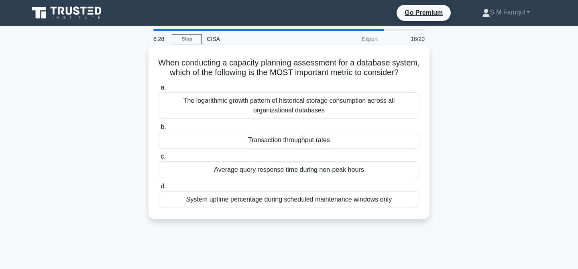
click at [289, 140] on div "Transaction throughput rates" at bounding box center [289, 140] width 260 height 17
click at [159, 130] on input "b. Transaction throughput rates" at bounding box center [159, 126] width 0 height 5
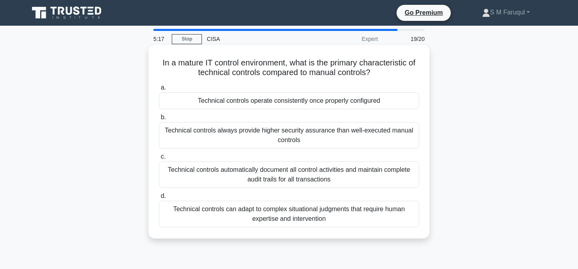
click at [292, 103] on div "Technical controls operate consistently once properly configured" at bounding box center [289, 100] width 260 height 17
click at [159, 90] on input "a. Technical controls operate consistently once properly configured" at bounding box center [159, 87] width 0 height 5
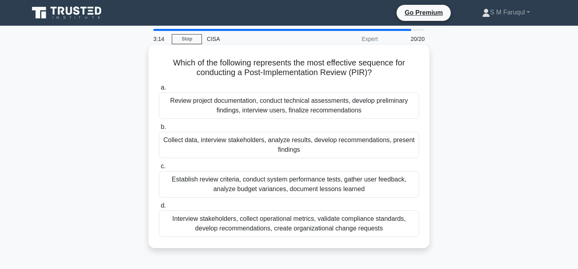
click at [313, 109] on div "Review project documentation, conduct technical assessments, develop preliminar…" at bounding box center [289, 105] width 260 height 26
click at [159, 90] on input "a. Review project documentation, conduct technical assessments, develop prelimi…" at bounding box center [159, 87] width 0 height 5
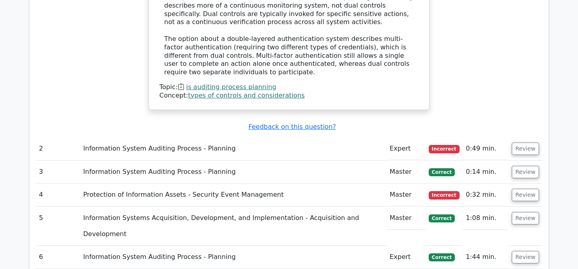
scroll to position [1038, 0]
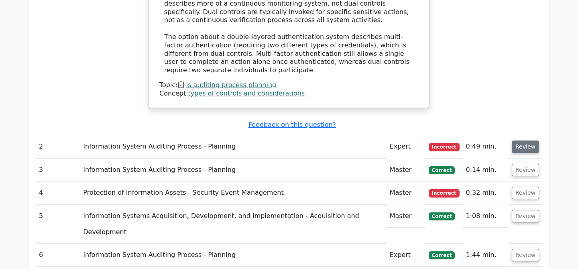
click at [522, 140] on button "Review" at bounding box center [525, 146] width 27 height 12
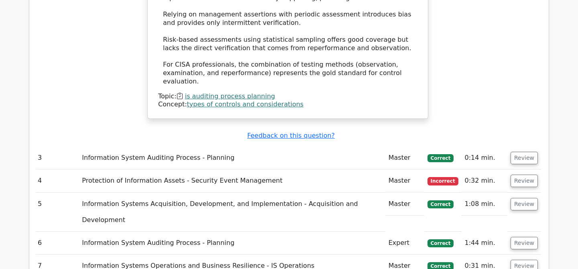
scroll to position [1545, 0]
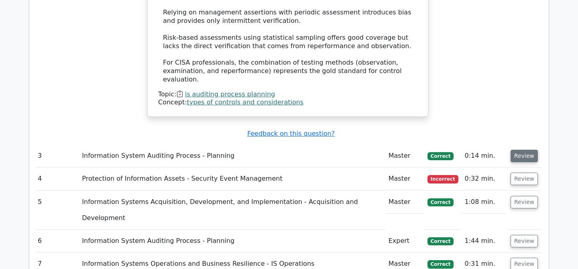
click at [522, 150] on button "Review" at bounding box center [523, 156] width 27 height 12
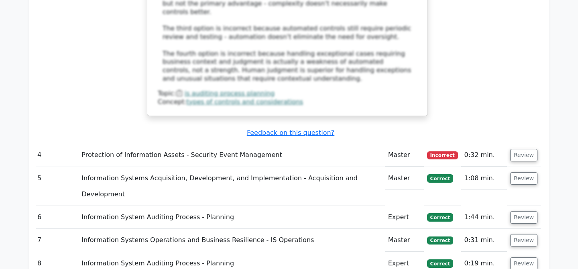
scroll to position [1997, 0]
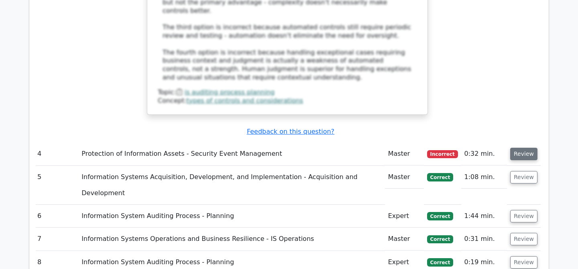
click at [519, 148] on button "Review" at bounding box center [523, 154] width 27 height 12
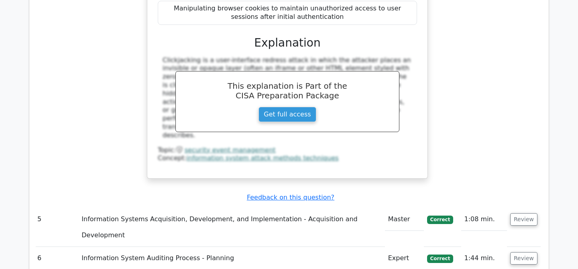
scroll to position [2310, 0]
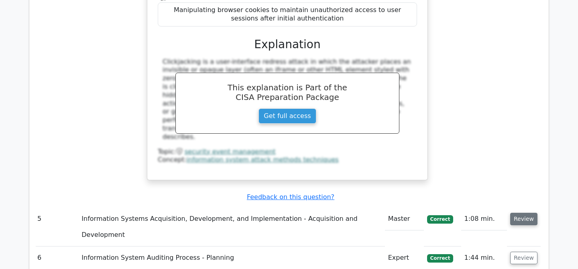
click at [520, 213] on button "Review" at bounding box center [523, 219] width 27 height 12
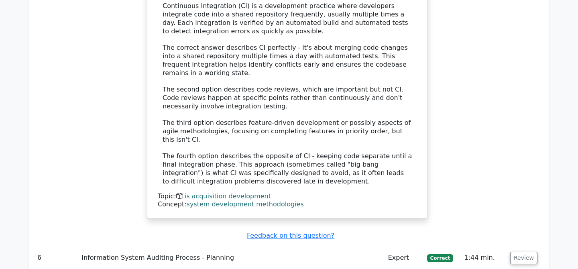
scroll to position [2790, 0]
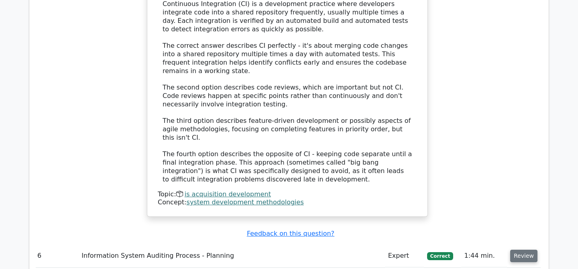
click at [523, 250] on button "Review" at bounding box center [523, 256] width 27 height 12
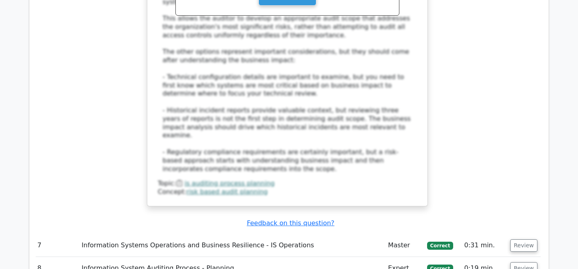
scroll to position [3330, 0]
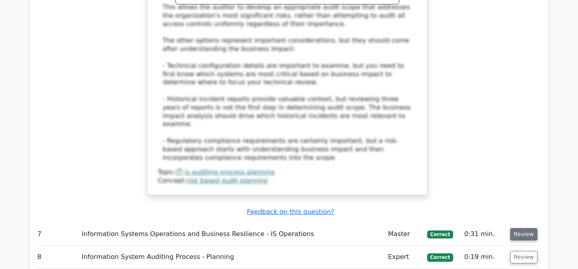
click at [513, 228] on button "Review" at bounding box center [523, 234] width 27 height 12
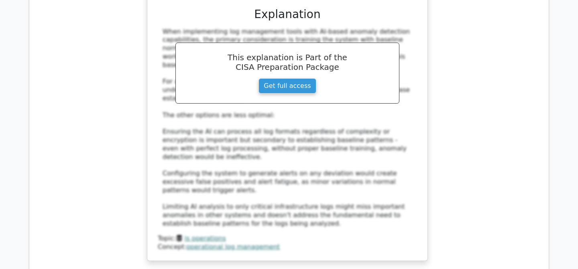
scroll to position [3766, 0]
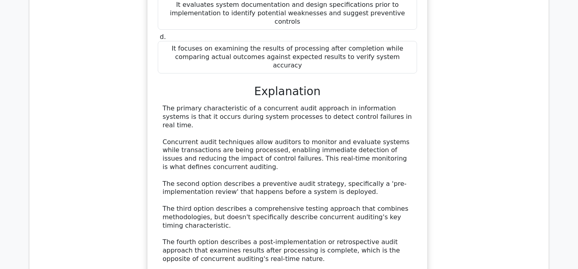
scroll to position [4205, 0]
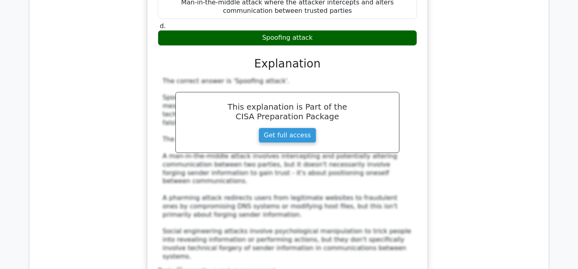
scroll to position [4671, 0]
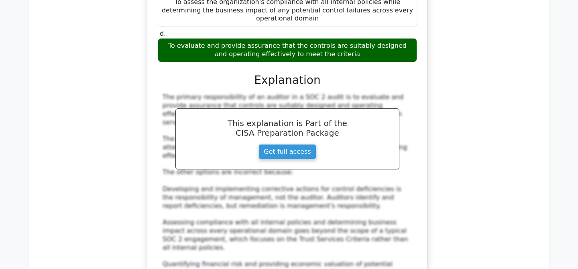
scroll to position [5138, 0]
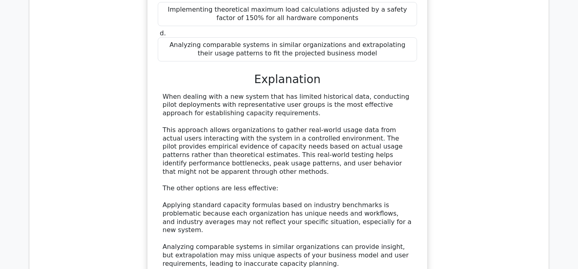
scroll to position [5615, 0]
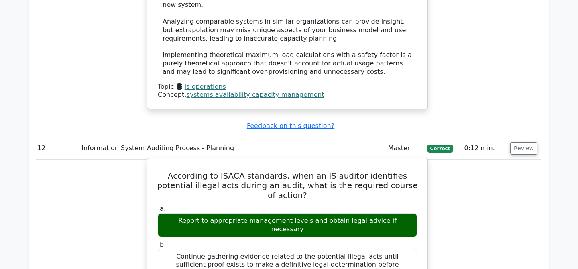
scroll to position [5883, 0]
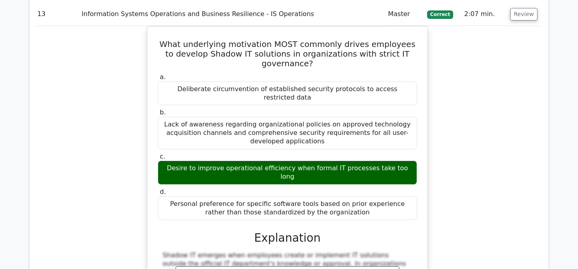
scroll to position [6465, 0]
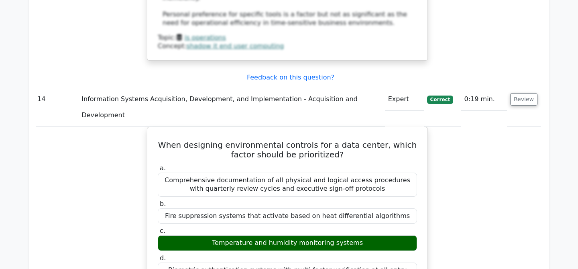
scroll to position [6888, 0]
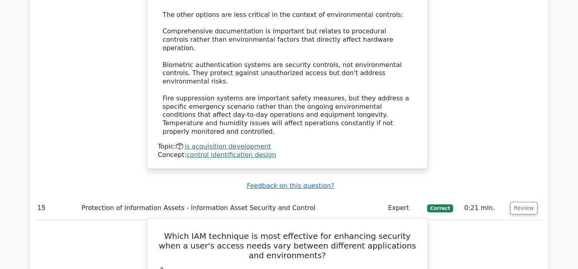
scroll to position [7250, 0]
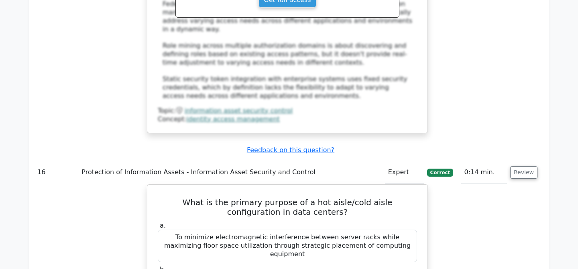
scroll to position [7707, 0]
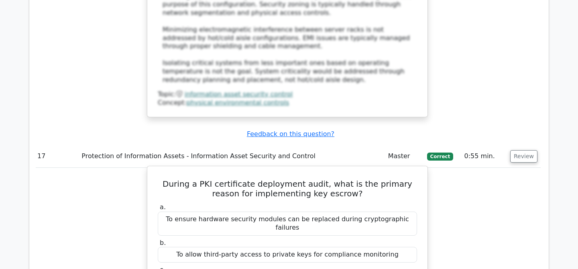
scroll to position [8200, 0]
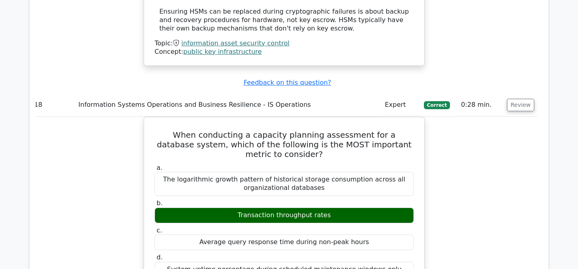
scroll to position [8724, 0]
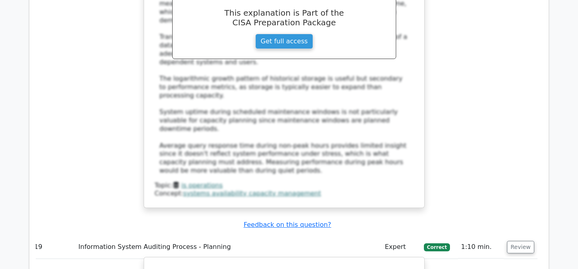
scroll to position [9033, 0]
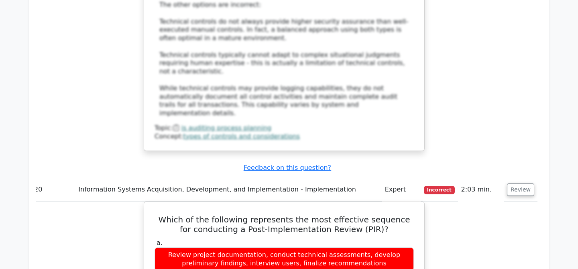
scroll to position [9604, 0]
